Goal: Information Seeking & Learning: Check status

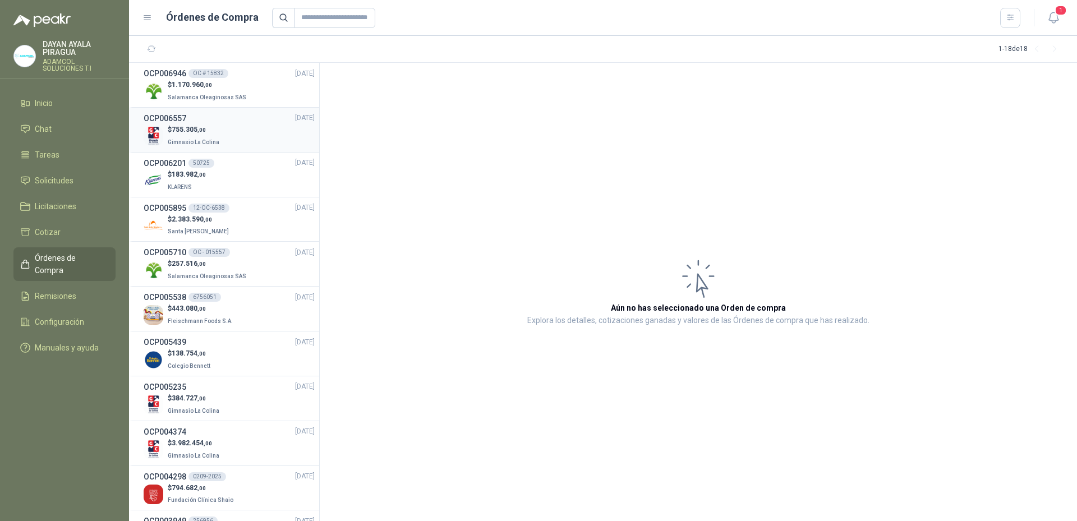
click at [199, 110] on li "OCP006557 29/07/25 $ 755.305 ,00 Gimnasio La Colina" at bounding box center [224, 130] width 190 height 45
click at [215, 99] on span "Salamanca Oleaginosas SAS" at bounding box center [207, 97] width 79 height 6
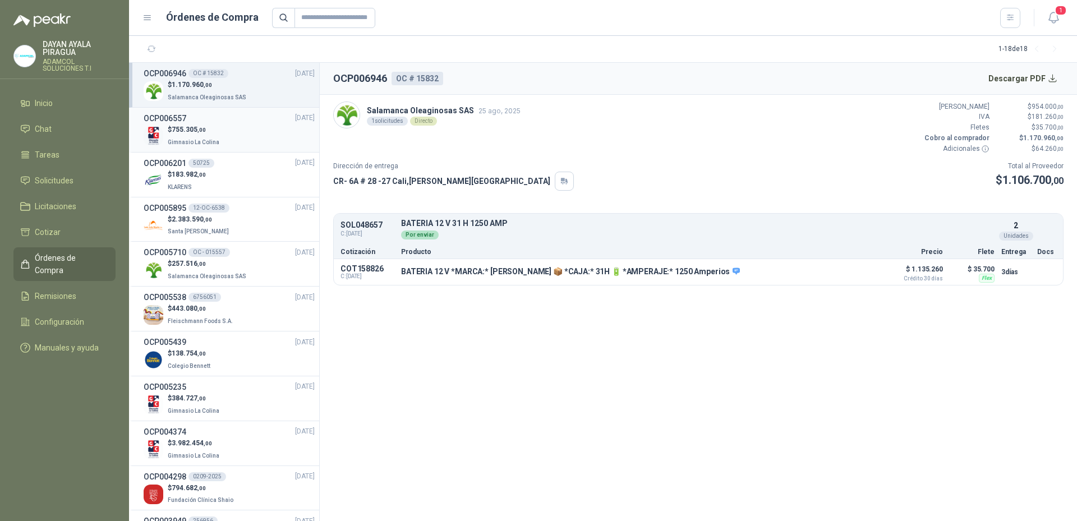
click at [240, 142] on div "$ 755.305 ,00 Gimnasio La Colina" at bounding box center [229, 136] width 171 height 23
click at [252, 80] on div "$ 1.170.960 ,00 Salamanca Oleaginosas SAS" at bounding box center [229, 91] width 171 height 23
click at [267, 174] on div "$ 183.982 ,00 KLARENS" at bounding box center [229, 180] width 171 height 23
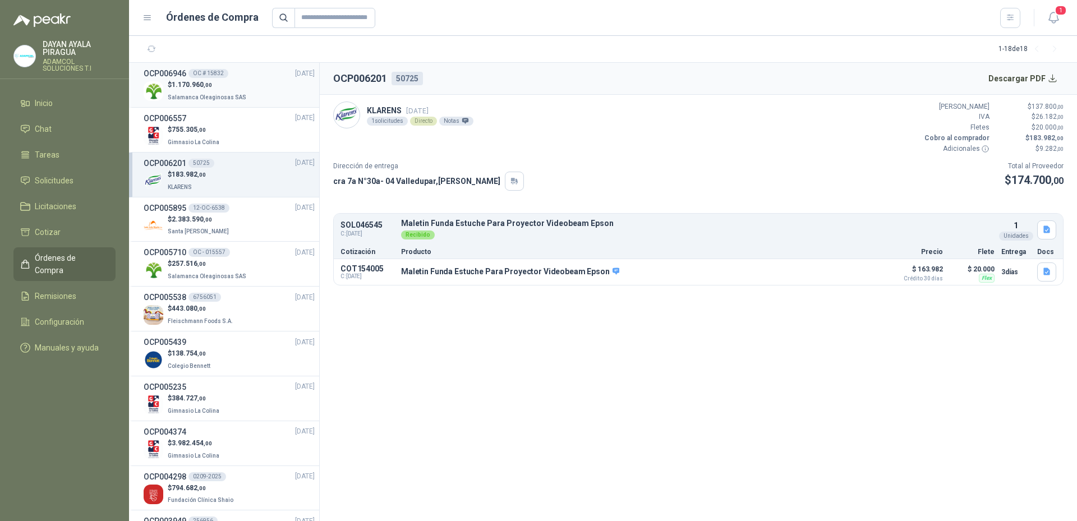
click at [239, 89] on p "$ 1.170.960 ,00" at bounding box center [208, 85] width 81 height 11
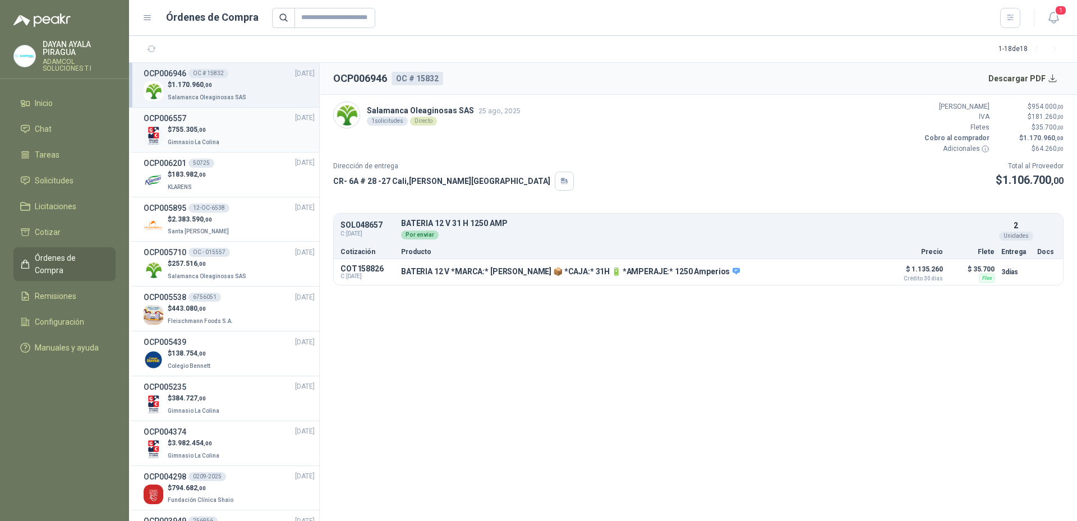
click at [278, 151] on li "OCP006557 29/07/25 $ 755.305 ,00 Gimnasio La Colina" at bounding box center [224, 130] width 190 height 45
click at [246, 140] on div "$ 755.305 ,00 Gimnasio La Colina" at bounding box center [229, 136] width 171 height 23
click at [233, 94] on span "Salamanca Oleaginosas SAS" at bounding box center [207, 97] width 79 height 6
click at [1052, 20] on icon "button" at bounding box center [1054, 18] width 14 height 14
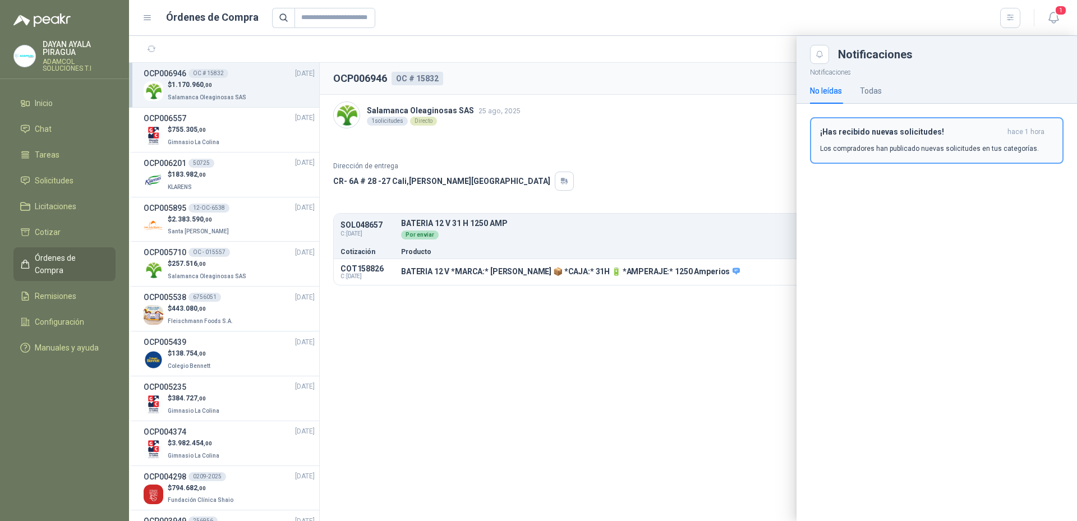
click at [904, 145] on p "Los compradores han publicado nuevas solicitudes en tus categorías." at bounding box center [929, 149] width 219 height 10
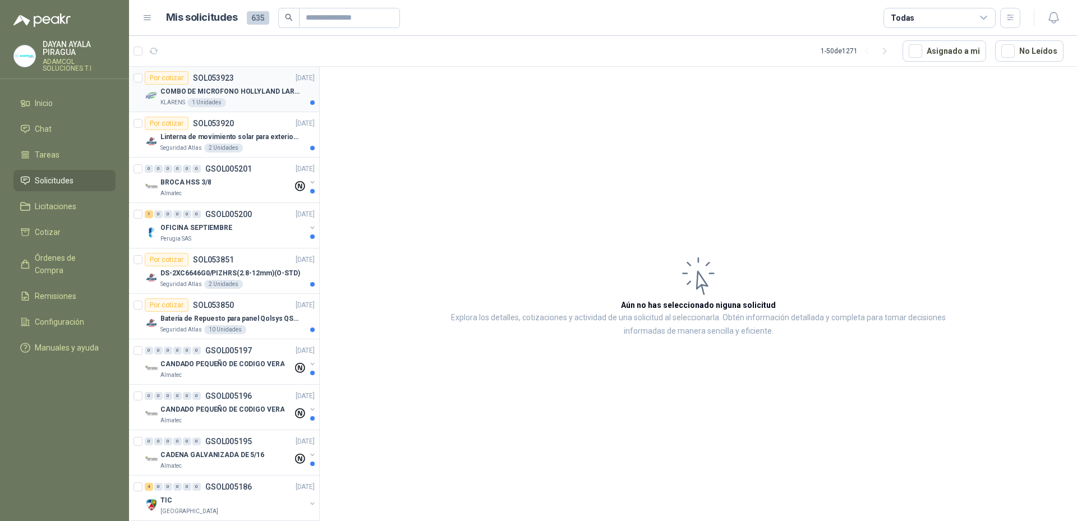
click at [287, 93] on p "COMBO DE MICROFONO HOLLYLAND LARK M2" at bounding box center [230, 91] width 140 height 11
